Goal: Task Accomplishment & Management: Complete application form

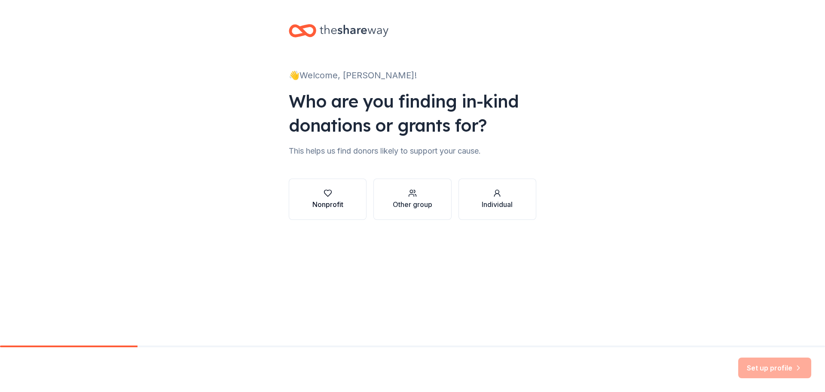
click at [338, 197] on div "button" at bounding box center [328, 193] width 31 height 9
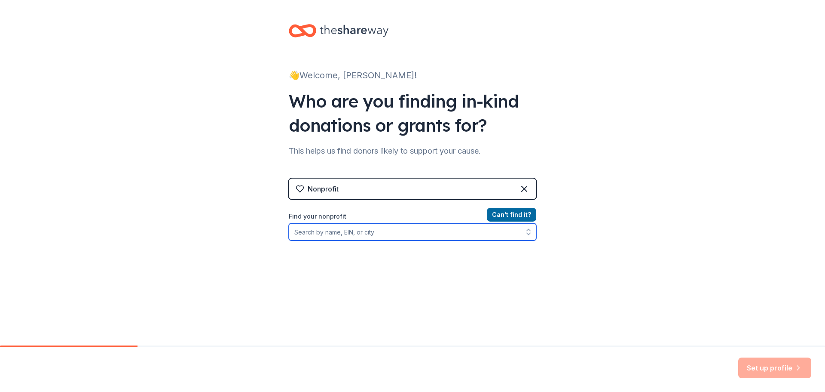
click at [369, 237] on input "Find your nonprofit" at bounding box center [413, 231] width 248 height 17
paste input "Philly Crawling"
type input "Ph"
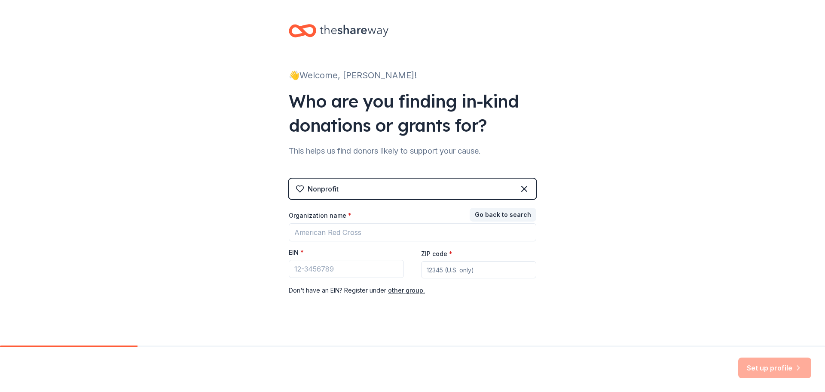
click at [328, 279] on div "Organization name * EIN * ZIP code * Don ' t have an EIN? Register under other …" at bounding box center [413, 253] width 248 height 84
click at [328, 273] on input "EIN *" at bounding box center [346, 269] width 115 height 18
paste input "[US_EMPLOYER_IDENTIFICATION_NUMBER]"
type input "[US_EMPLOYER_IDENTIFICATION_NUMBER]"
click at [458, 269] on input "ZIP code *" at bounding box center [478, 269] width 115 height 17
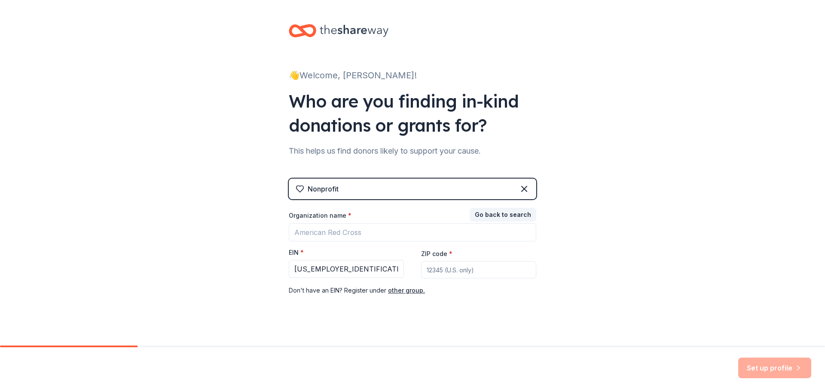
type input "19103"
click at [354, 234] on input "Organization name *" at bounding box center [413, 232] width 248 height 18
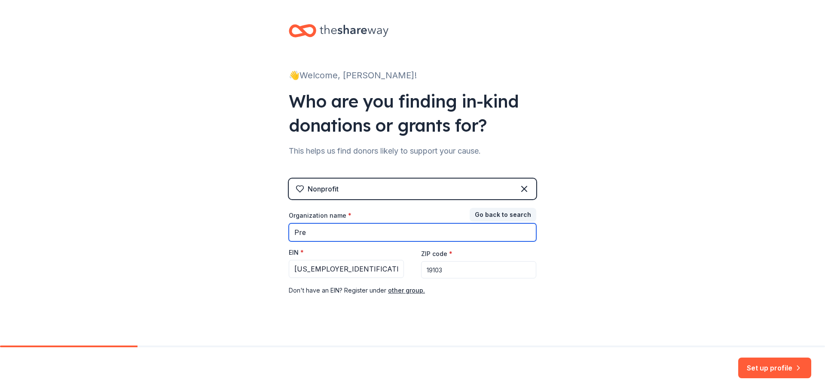
type input "Preservation Alliance for Greater [GEOGRAPHIC_DATA]"
click at [234, 252] on div "👋 Welcome, [PERSON_NAME]! Who are you finding in-kind donations or grants for? …" at bounding box center [412, 177] width 825 height 354
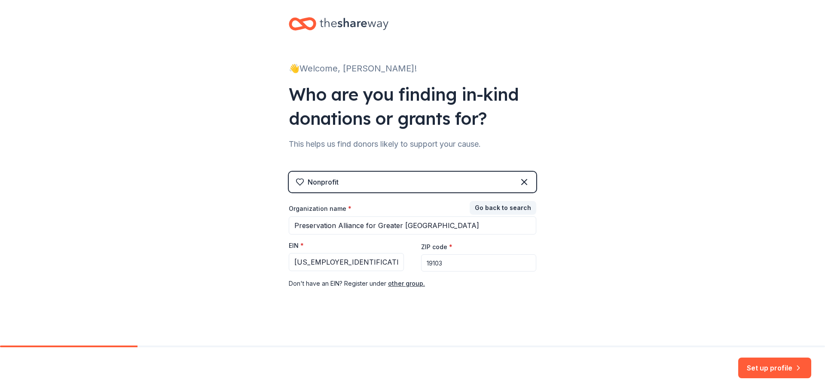
scroll to position [9, 0]
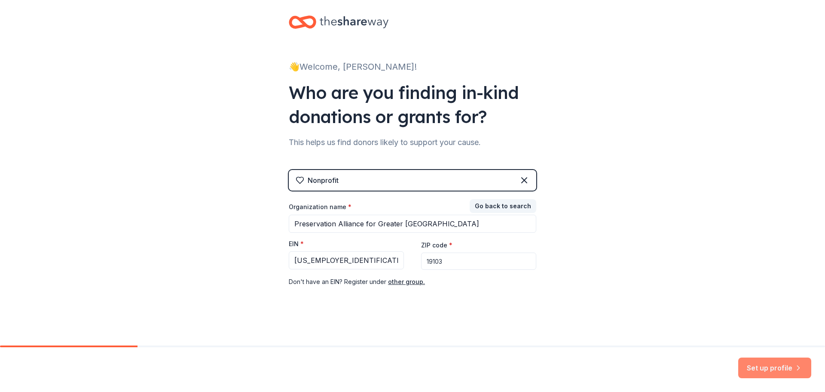
click at [780, 371] on button "Set up profile" at bounding box center [775, 367] width 73 height 21
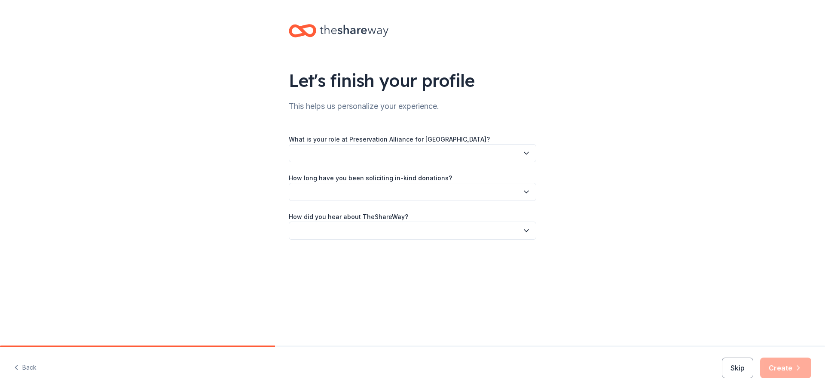
click at [409, 189] on button "button" at bounding box center [413, 192] width 248 height 18
click at [325, 237] on div "1 to 2 years" at bounding box center [314, 232] width 32 height 10
click at [339, 230] on button "button" at bounding box center [413, 230] width 248 height 18
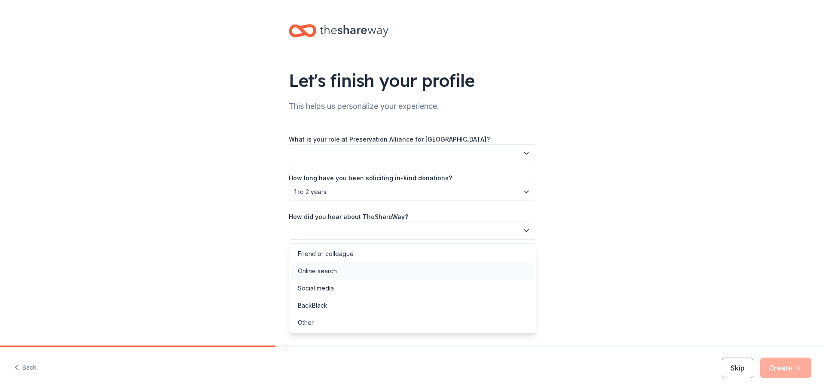
click at [327, 273] on div "Online search" at bounding box center [317, 271] width 39 height 10
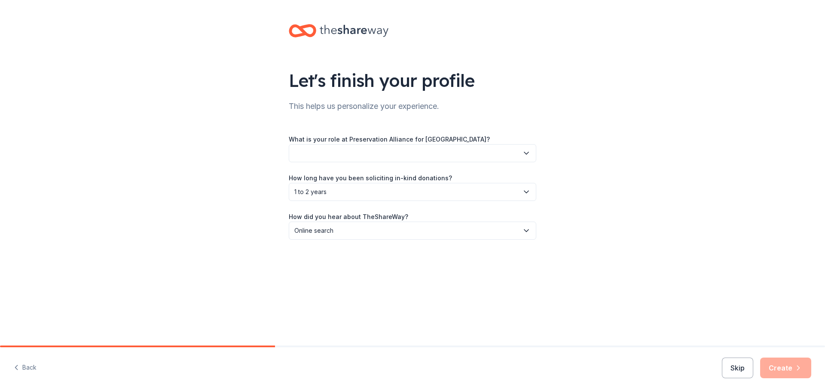
click at [380, 157] on button "button" at bounding box center [413, 153] width 248 height 18
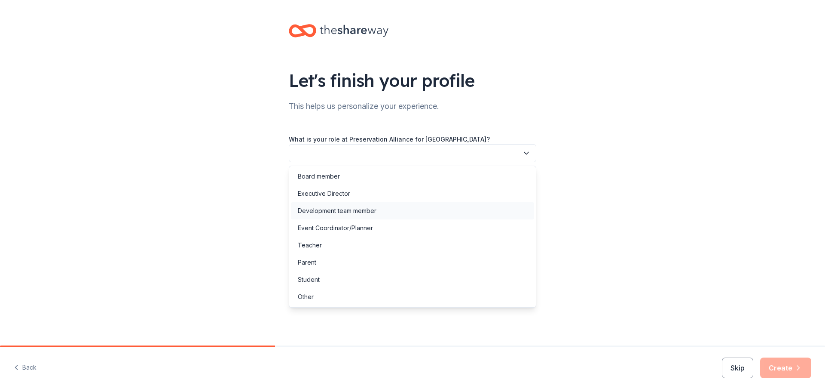
click at [354, 213] on div "Development team member" at bounding box center [337, 211] width 79 height 10
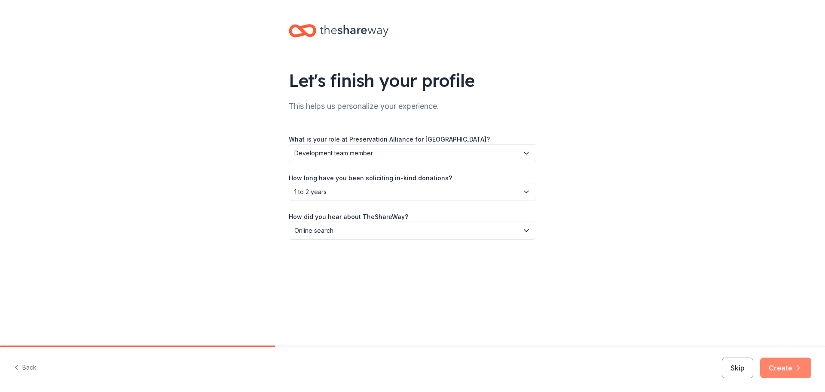
click at [775, 368] on button "Create" at bounding box center [786, 367] width 51 height 21
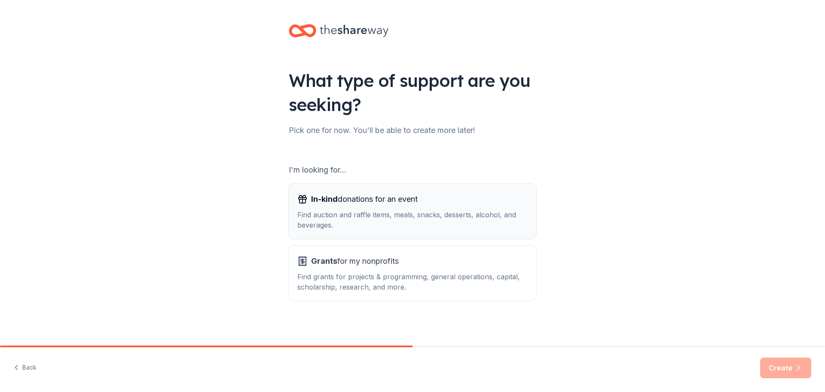
scroll to position [2, 0]
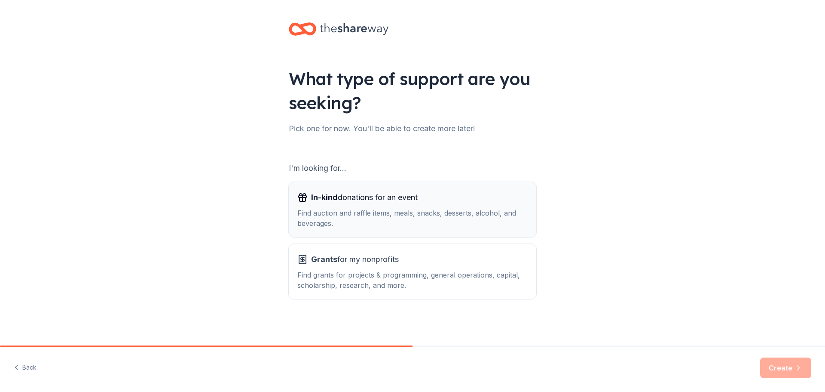
click at [438, 205] on div "In-kind donations for an event Find auction and raffle items, meals, snacks, de…" at bounding box center [413, 209] width 230 height 38
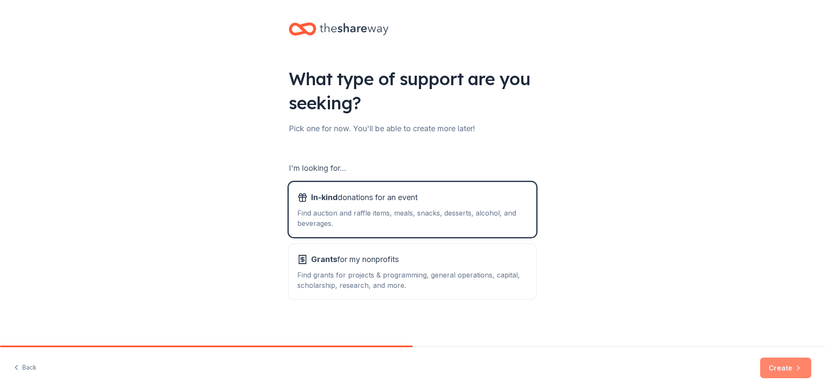
click at [786, 367] on button "Create" at bounding box center [786, 367] width 51 height 21
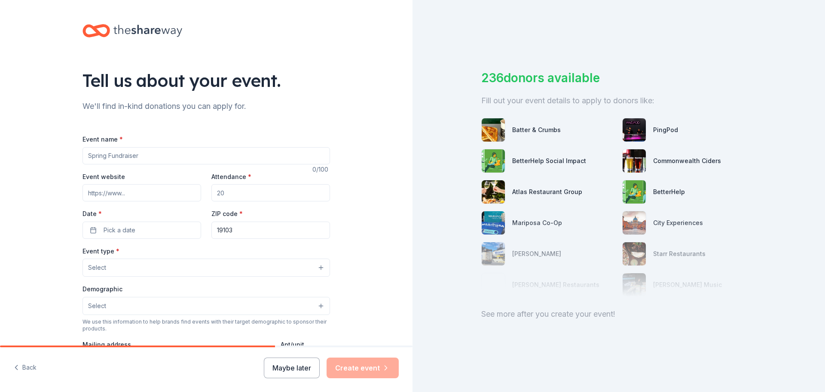
click at [193, 159] on input "Event name *" at bounding box center [207, 155] width 248 height 17
type input "In With the Old"
click at [215, 196] on input "Attendance *" at bounding box center [271, 192] width 119 height 17
type input "100"
click at [137, 225] on button "Pick a date" at bounding box center [142, 229] width 119 height 17
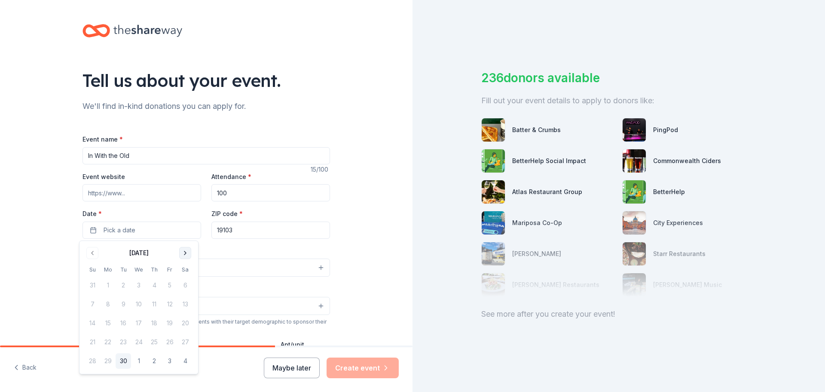
click at [184, 248] on button "Go to next month" at bounding box center [185, 253] width 12 height 12
click at [181, 255] on button "Go to next month" at bounding box center [185, 253] width 12 height 12
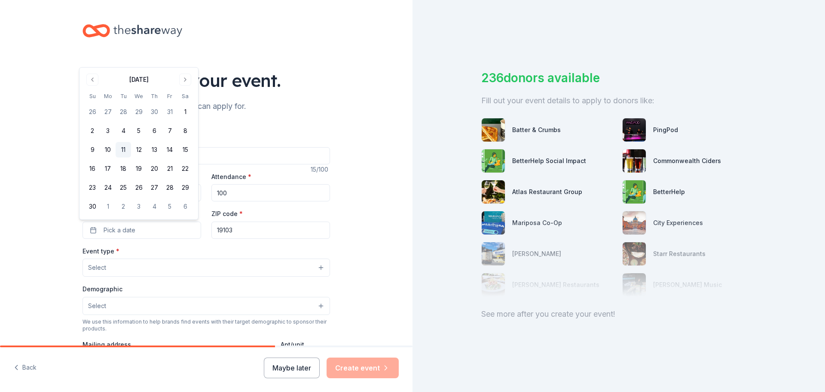
click at [120, 147] on button "11" at bounding box center [123, 149] width 15 height 15
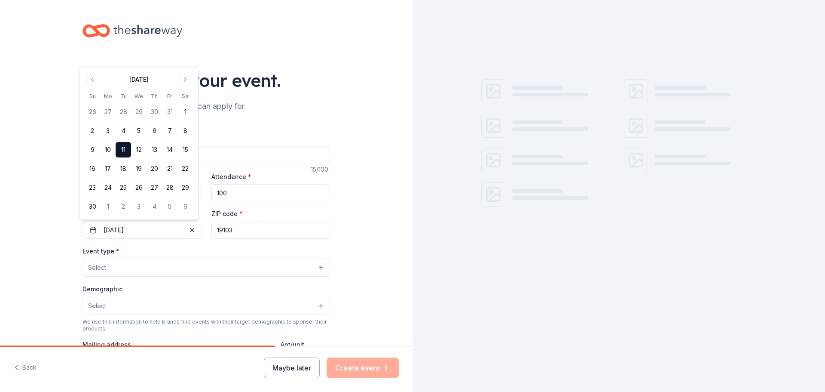
click at [121, 271] on button "Select" at bounding box center [207, 267] width 248 height 18
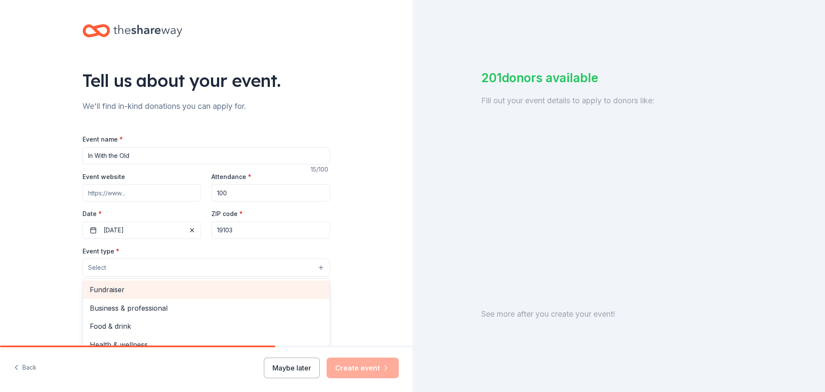
click at [119, 289] on span "Fundraiser" at bounding box center [206, 289] width 233 height 11
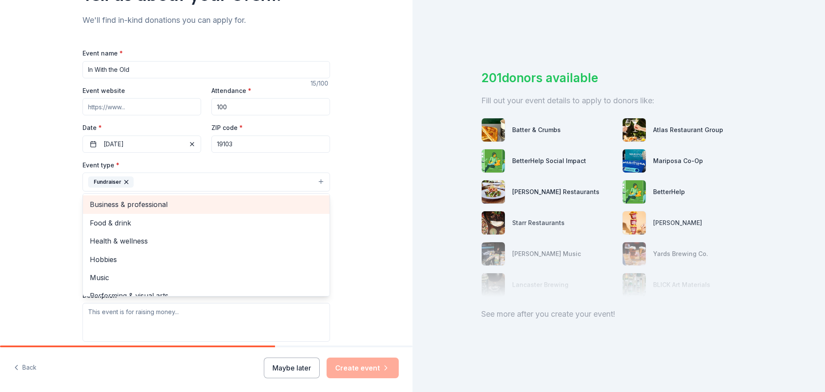
click at [114, 212] on div "Business & professional" at bounding box center [206, 204] width 247 height 18
click at [106, 208] on span "Food & drink" at bounding box center [206, 204] width 233 height 11
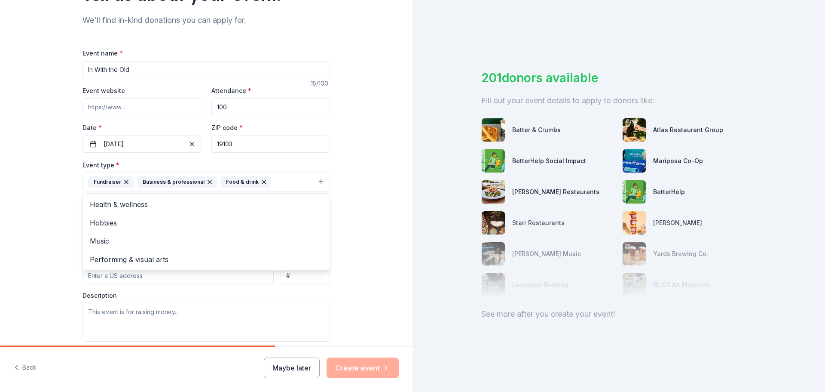
click at [46, 213] on div "Tell us about your event. We'll find in-kind donations you can apply for. Event…" at bounding box center [206, 200] width 413 height 573
click at [121, 226] on button "Select" at bounding box center [207, 221] width 248 height 18
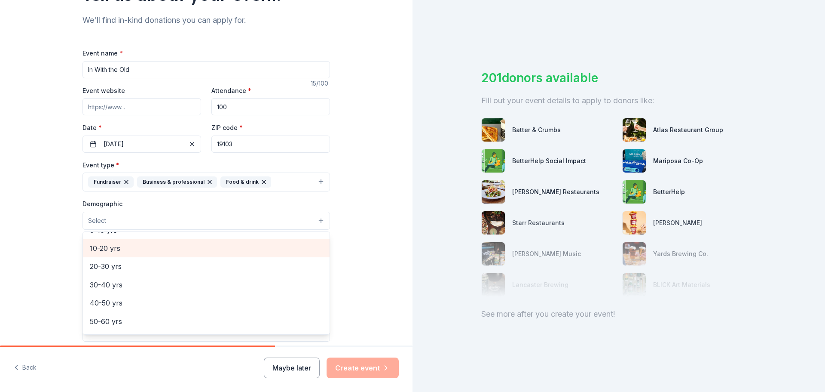
scroll to position [86, 0]
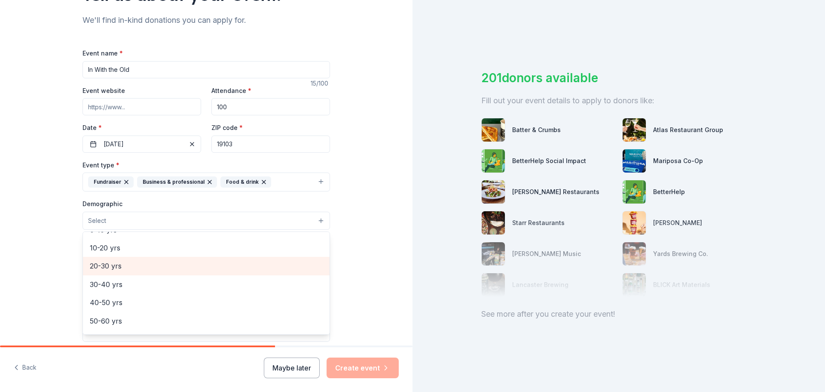
click at [114, 267] on span "20-30 yrs" at bounding box center [206, 265] width 233 height 11
click at [113, 269] on span "30-40 yrs" at bounding box center [206, 266] width 233 height 11
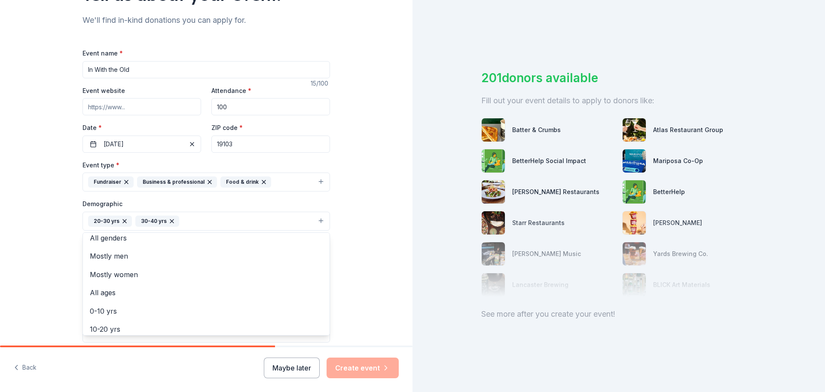
scroll to position [0, 0]
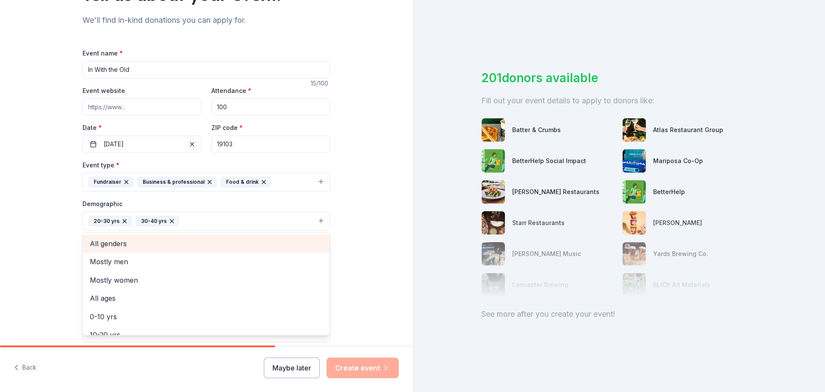
click at [117, 241] on span "All genders" at bounding box center [206, 243] width 233 height 11
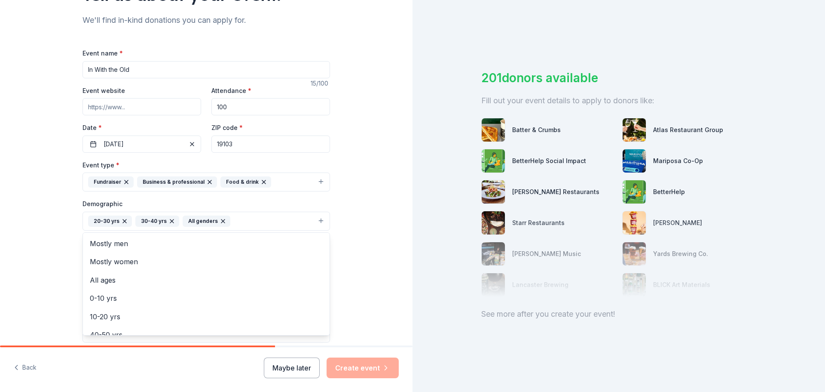
click at [65, 247] on div "Tell us about your event. We'll find in-kind donations you can apply for. Event…" at bounding box center [206, 201] width 413 height 574
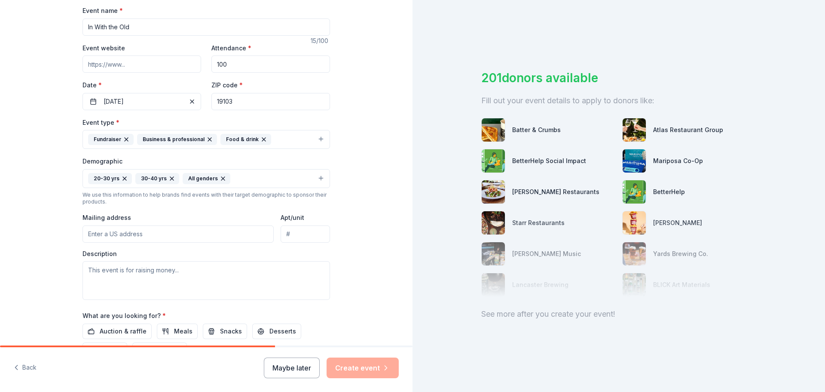
scroll to position [129, 0]
click at [128, 240] on input "Mailing address" at bounding box center [178, 233] width 191 height 17
click at [64, 244] on div "Tell us about your event. We'll find in-kind donations you can apply for. Event…" at bounding box center [206, 158] width 413 height 574
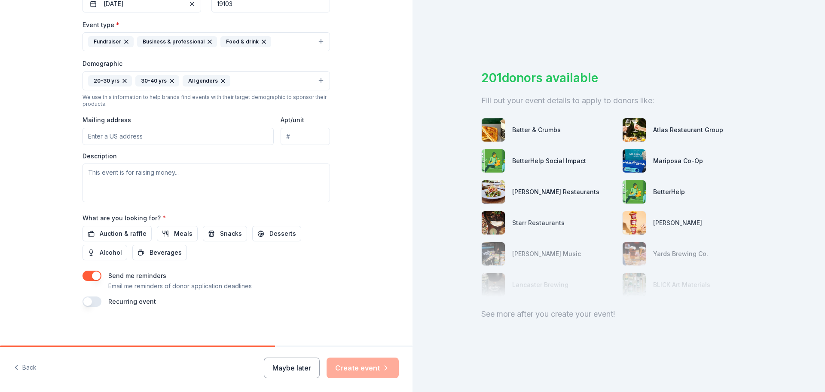
scroll to position [229, 0]
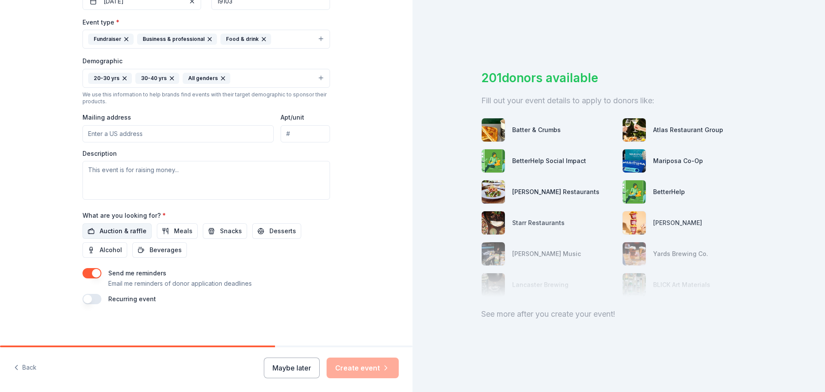
click at [119, 235] on span "Auction & raffle" at bounding box center [123, 231] width 47 height 10
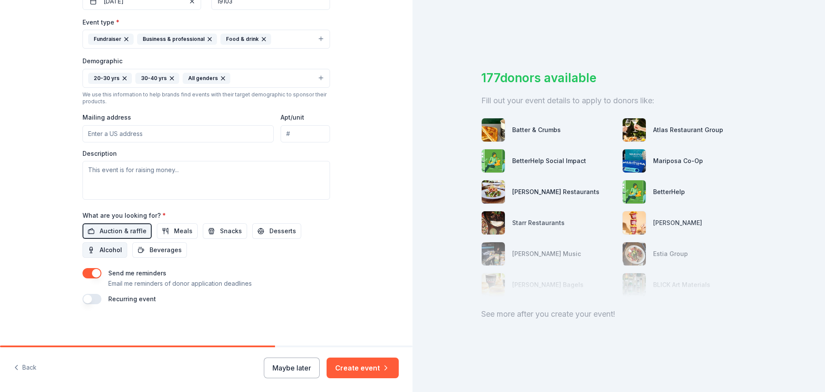
click at [106, 256] on button "Alcohol" at bounding box center [105, 249] width 45 height 15
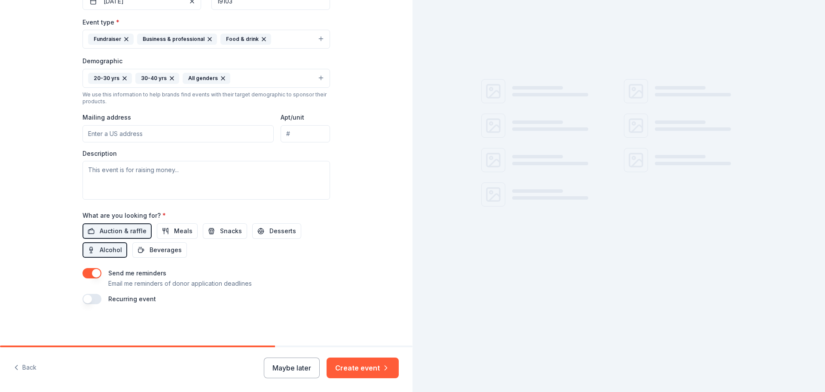
click at [91, 275] on button "button" at bounding box center [92, 273] width 19 height 10
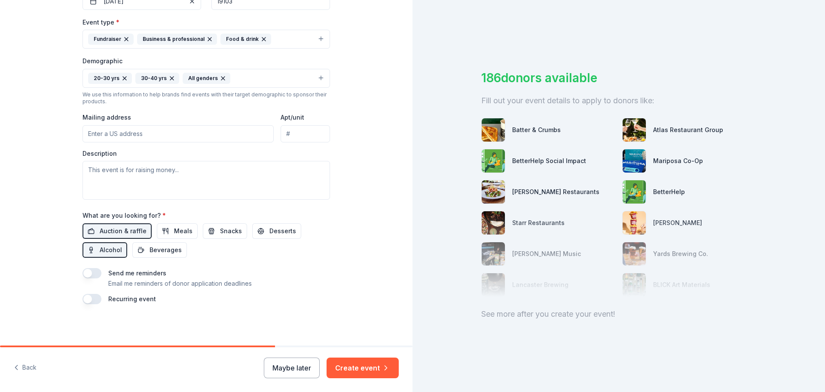
click at [92, 303] on button "button" at bounding box center [92, 299] width 19 height 10
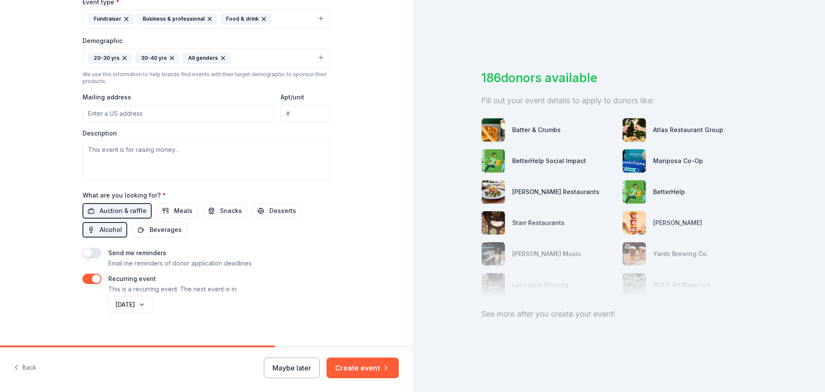
scroll to position [260, 0]
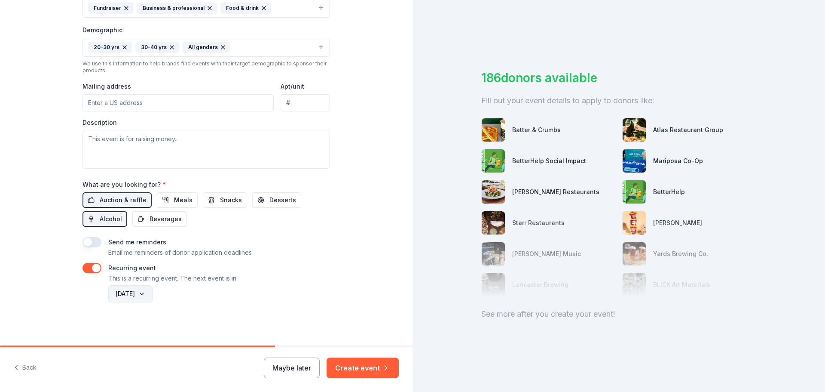
click at [153, 293] on button "[DATE]" at bounding box center [130, 293] width 44 height 17
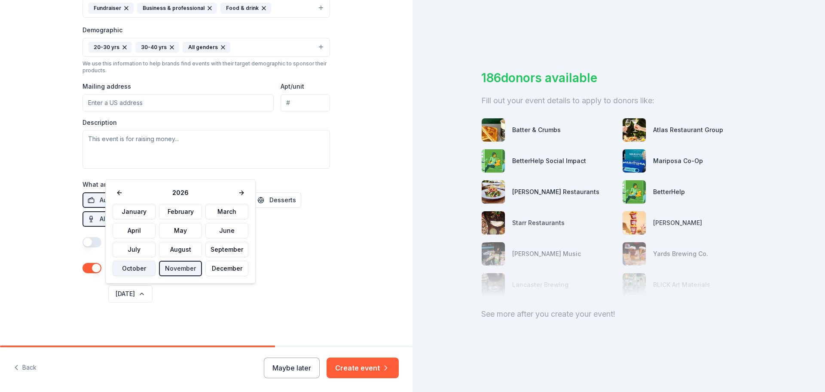
click at [142, 274] on button "October" at bounding box center [134, 268] width 43 height 15
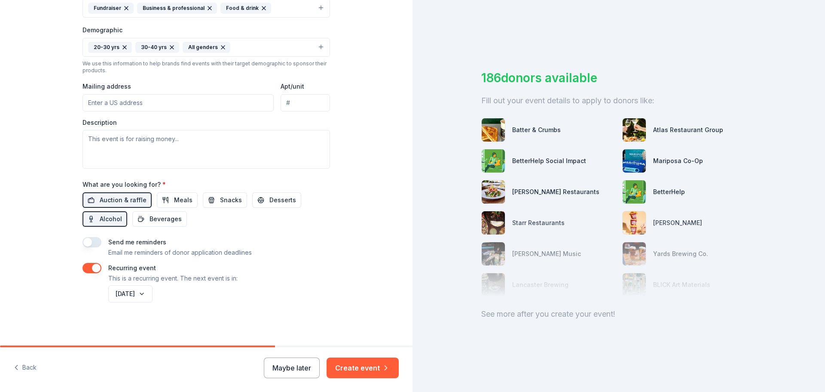
click at [299, 282] on div "Recurring event This is a recurring event. The next event is in:" at bounding box center [207, 273] width 248 height 21
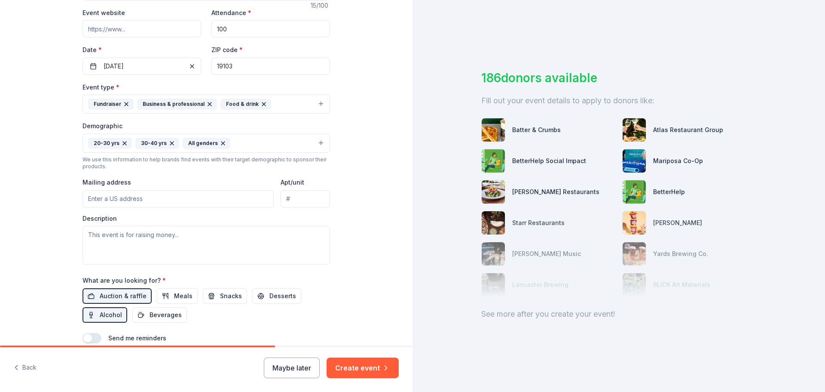
scroll to position [215, 0]
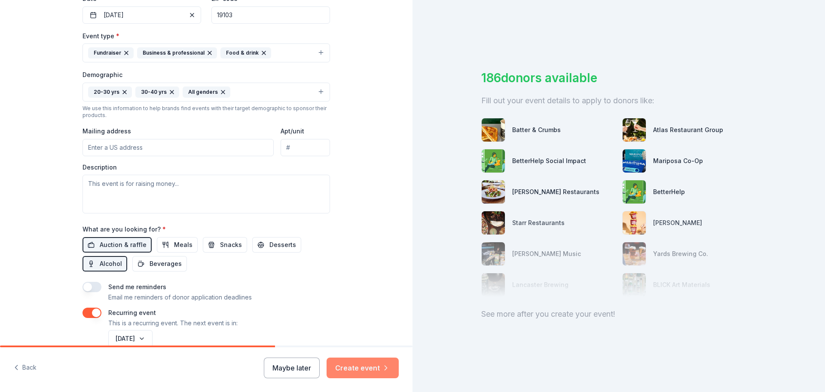
click at [343, 368] on button "Create event" at bounding box center [363, 367] width 72 height 21
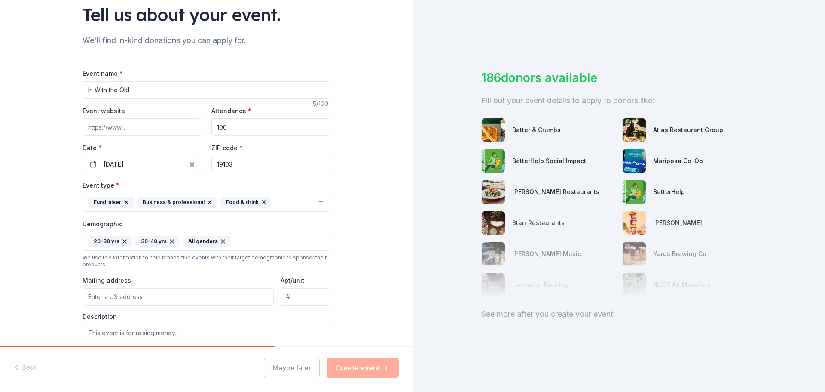
scroll to position [0, 0]
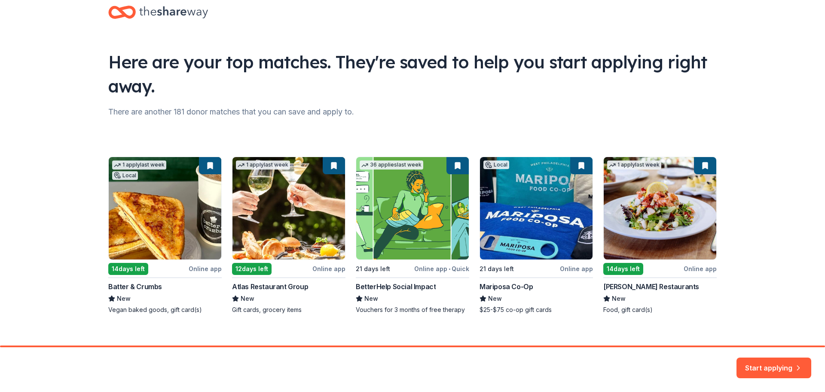
scroll to position [28, 0]
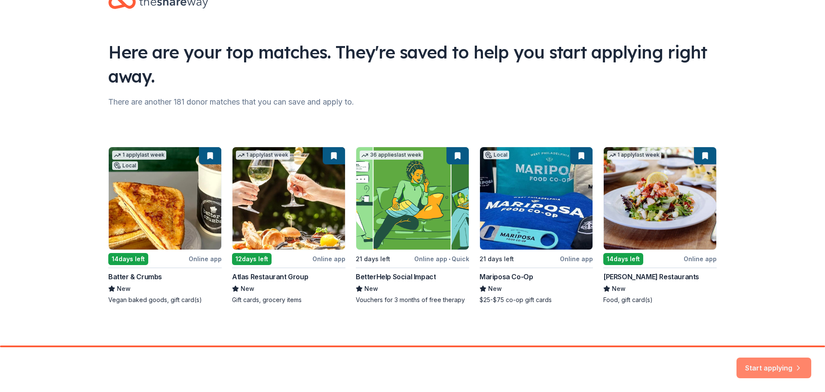
click at [783, 371] on button "Start applying" at bounding box center [774, 362] width 75 height 21
click at [751, 359] on div "Start applying" at bounding box center [774, 367] width 75 height 21
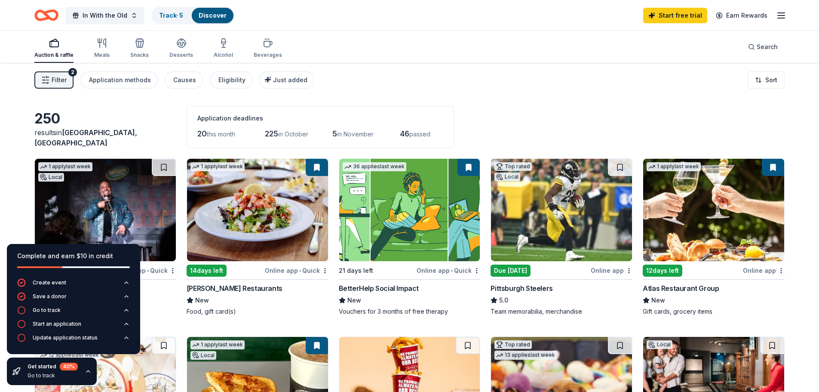
click at [650, 89] on div "Filter 2 Application methods Causes Eligibility Just added Sort" at bounding box center [409, 80] width 819 height 34
click at [55, 80] on span "Filter" at bounding box center [59, 80] width 15 height 10
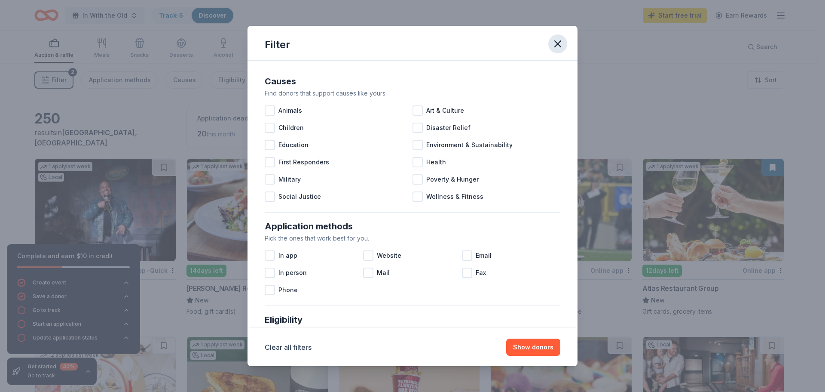
click at [558, 42] on icon "button" at bounding box center [558, 44] width 12 height 12
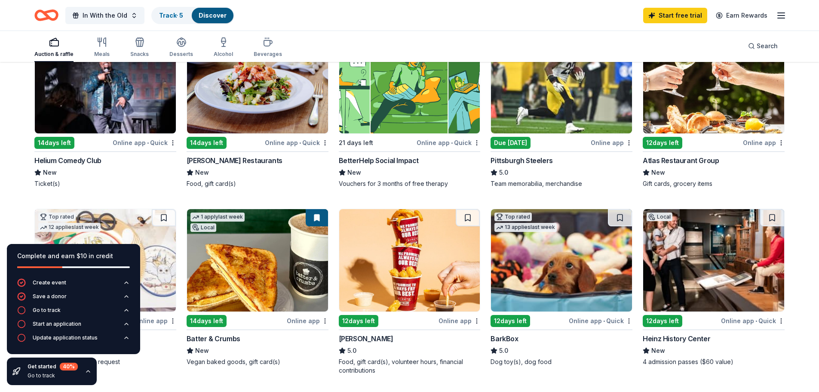
scroll to position [129, 0]
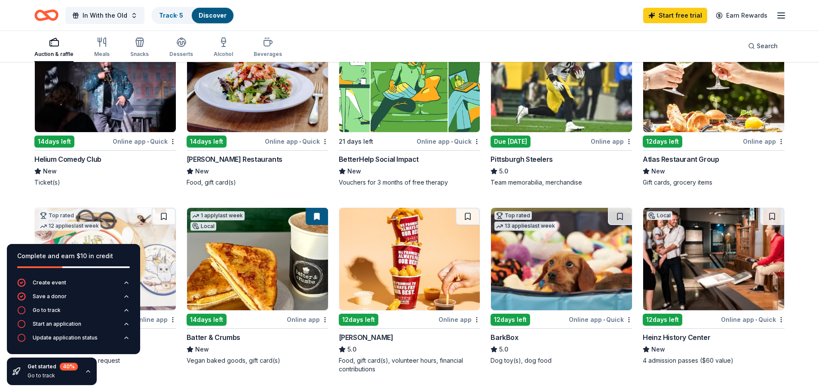
click at [88, 374] on icon "button" at bounding box center [88, 371] width 7 height 7
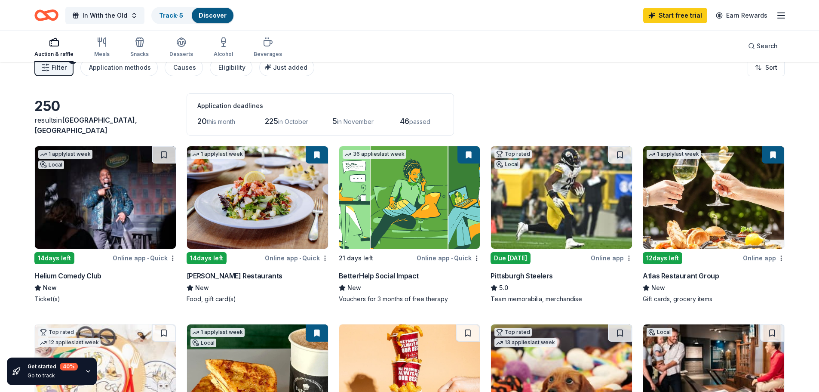
scroll to position [0, 0]
